Goal: Task Accomplishment & Management: Use online tool/utility

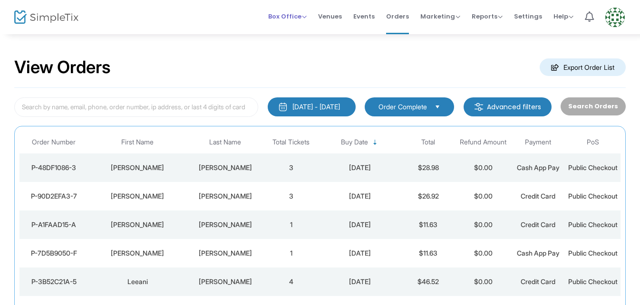
click at [301, 19] on span "Box Office" at bounding box center [287, 16] width 39 height 9
click at [302, 26] on li "Sell Tickets" at bounding box center [302, 32] width 68 height 19
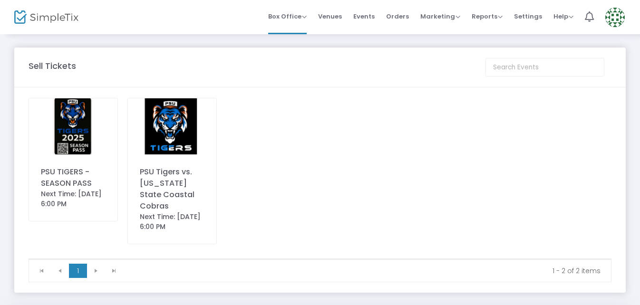
click at [175, 170] on div "PSU Tigers vs. [US_STATE] State Coastal Cobras" at bounding box center [172, 189] width 65 height 46
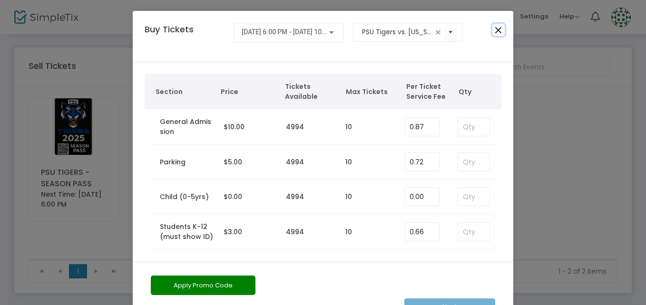
click at [494, 31] on button "Close" at bounding box center [498, 30] width 12 height 12
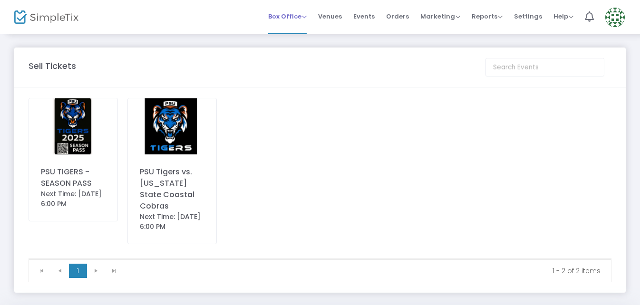
click at [307, 19] on span "Box Office" at bounding box center [287, 16] width 39 height 9
click at [310, 51] on li "Bookings" at bounding box center [302, 50] width 68 height 19
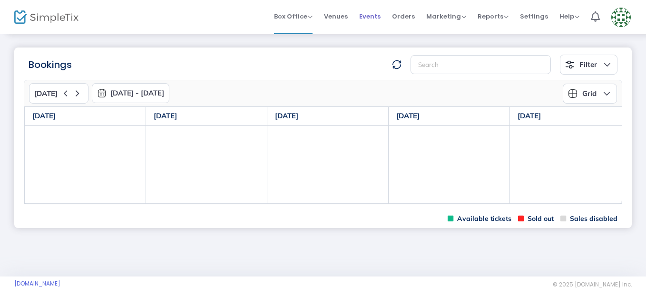
click at [375, 18] on span "Events" at bounding box center [369, 16] width 21 height 24
